Goal: Find specific page/section: Find specific page/section

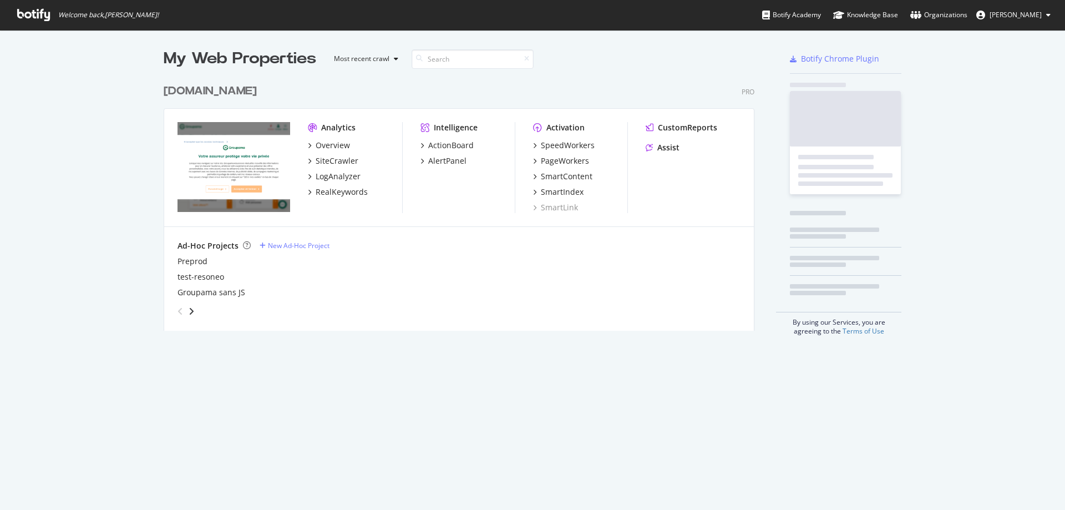
scroll to position [500, 1046]
